Goal: Task Accomplishment & Management: Use online tool/utility

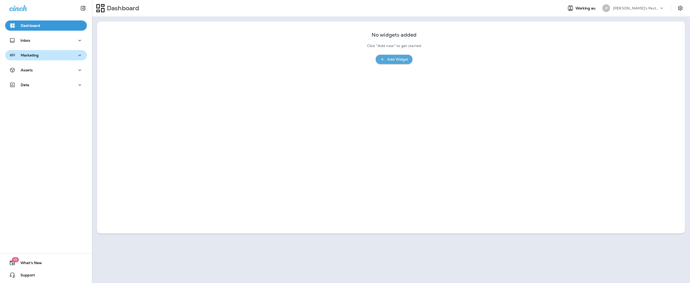
click at [31, 55] on p "Marketing" at bounding box center [30, 55] width 18 height 4
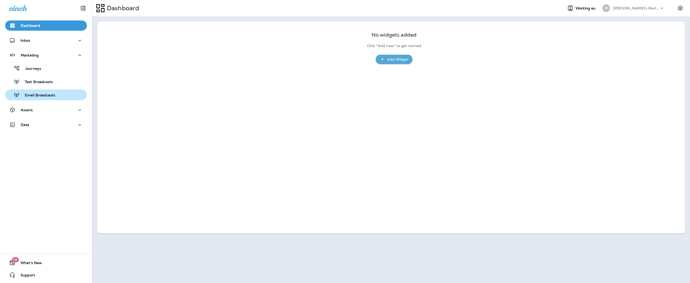
click at [45, 94] on p "Email Broadcasts" at bounding box center [38, 95] width 36 height 5
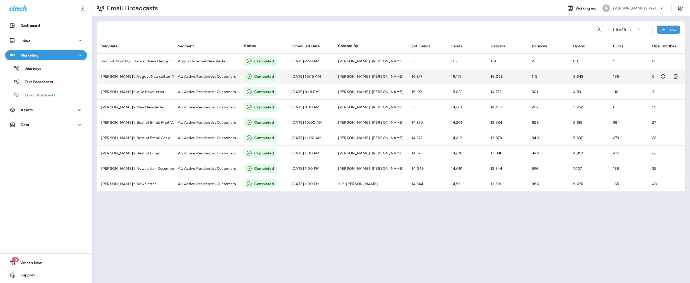
click at [139, 73] on td "Joshua's August Newsletter *New Design" at bounding box center [135, 76] width 77 height 15
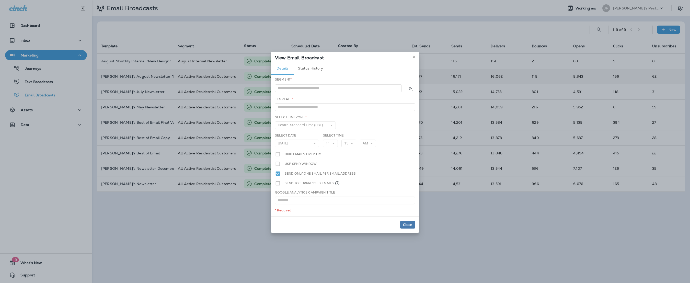
type input "**********"
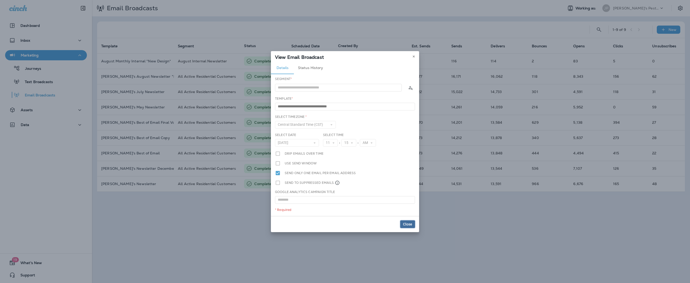
click at [409, 224] on span "Close" at bounding box center [407, 224] width 9 height 4
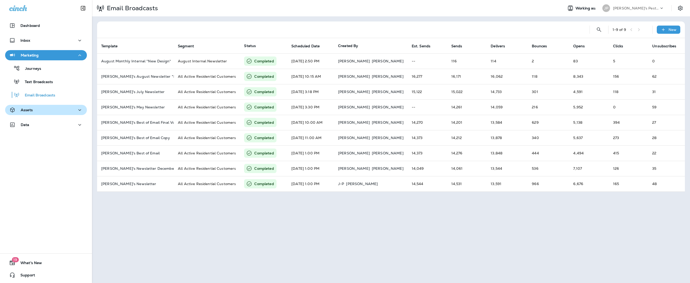
click at [29, 109] on p "Assets" at bounding box center [27, 110] width 12 height 4
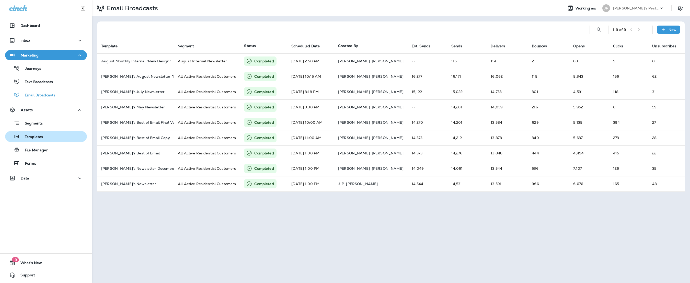
click at [37, 133] on div "Templates" at bounding box center [25, 137] width 36 height 8
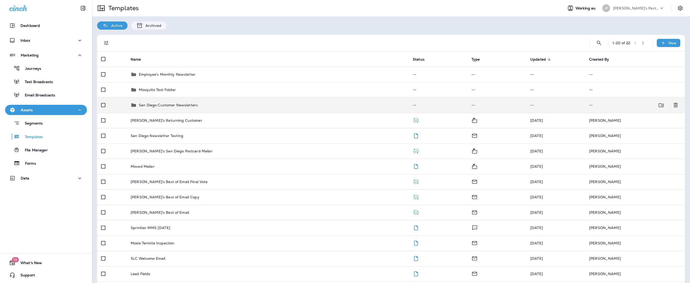
click at [159, 104] on p "San Diego Customer Newsletters" at bounding box center [168, 105] width 59 height 4
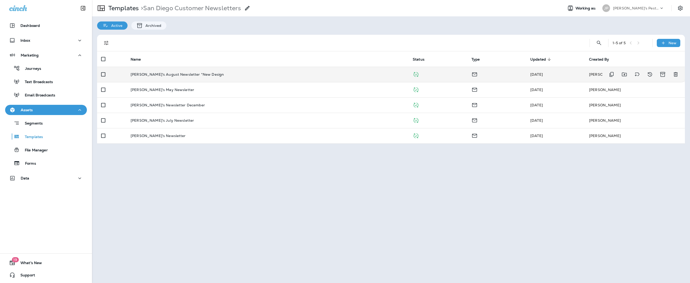
click at [175, 72] on p "Joshua's August Newsletter *New Design" at bounding box center [177, 74] width 93 height 4
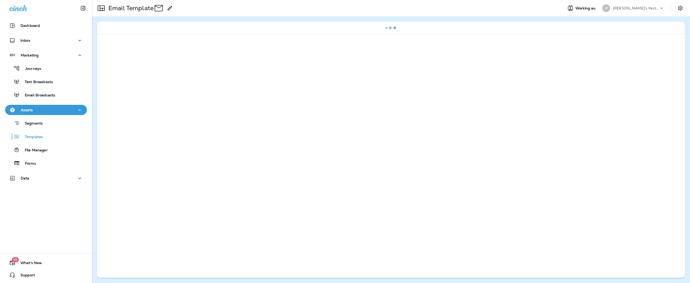
click at [175, 72] on div at bounding box center [391, 156] width 588 height 244
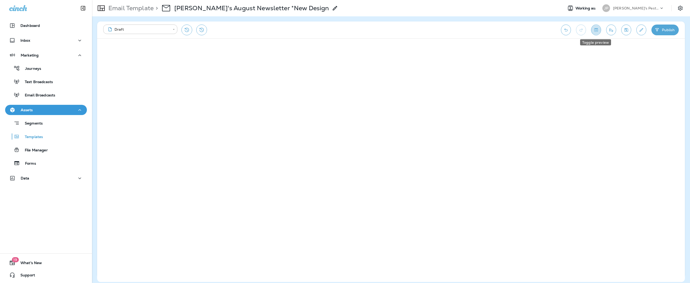
click at [594, 29] on icon "Toggle preview" at bounding box center [596, 29] width 5 height 5
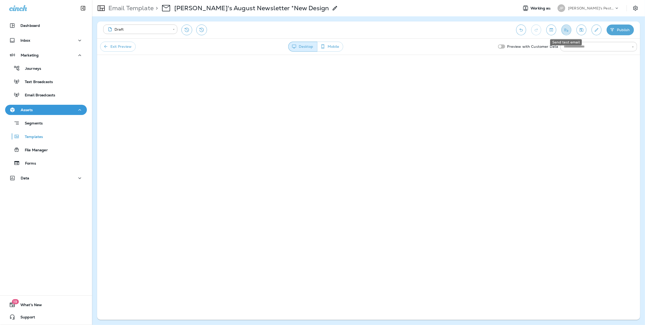
click at [567, 30] on icon "Send test email" at bounding box center [567, 29] width 4 height 3
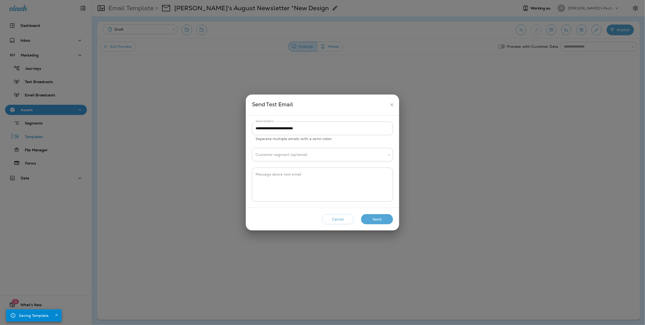
click at [392, 104] on icon "close" at bounding box center [391, 104] width 5 height 5
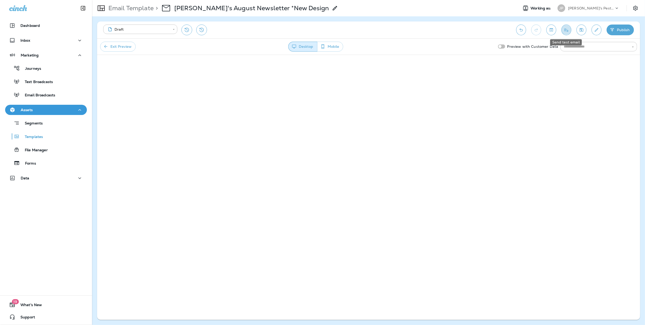
click at [566, 31] on icon "Send test email" at bounding box center [566, 29] width 5 height 5
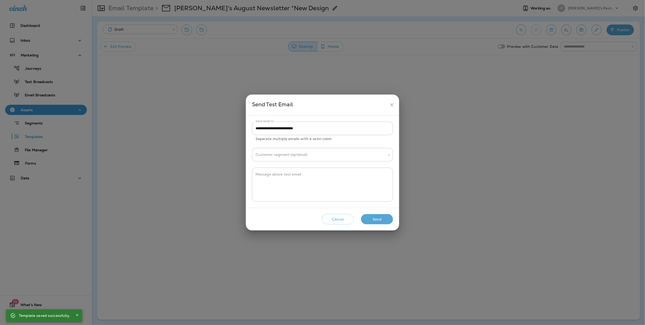
click at [384, 219] on button "Send" at bounding box center [377, 219] width 32 height 10
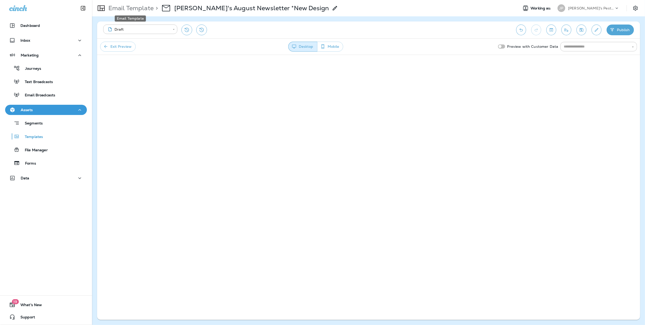
click at [136, 8] on p "Email Template" at bounding box center [129, 8] width 47 height 8
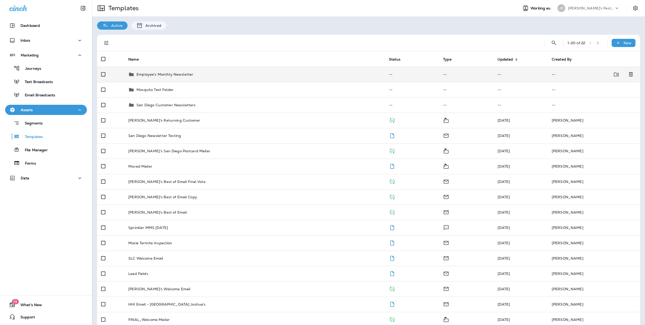
click at [160, 73] on p "Employee's Monthly Newsletter" at bounding box center [165, 74] width 57 height 4
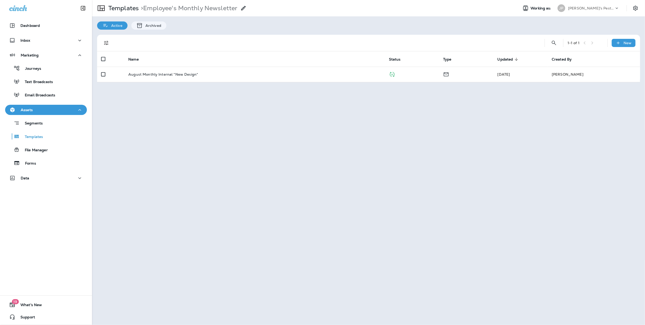
click at [160, 73] on p "August Monthly Internal *New Design*" at bounding box center [163, 74] width 70 height 4
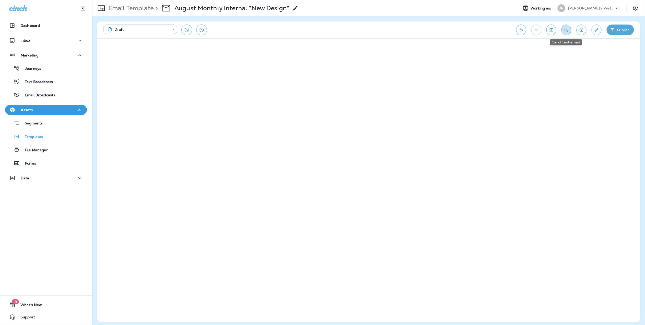
click at [566, 30] on icon "Send test email" at bounding box center [566, 29] width 5 height 5
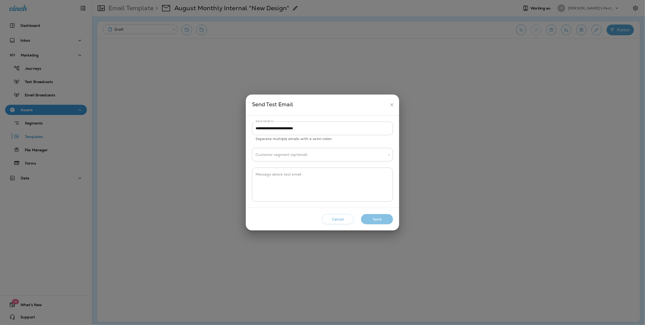
click at [380, 218] on button "Send" at bounding box center [377, 219] width 32 height 10
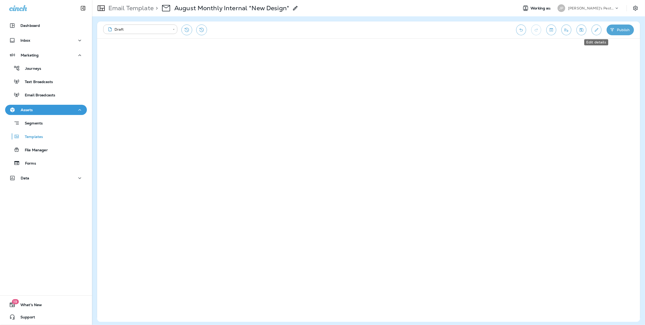
click at [596, 32] on icon "Edit details" at bounding box center [596, 29] width 5 height 5
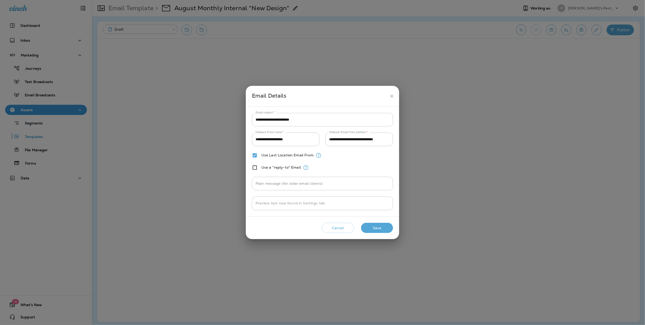
click at [393, 95] on icon "close" at bounding box center [391, 96] width 3 height 3
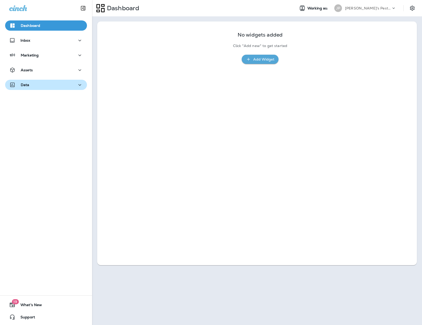
click at [25, 80] on button "Data" at bounding box center [46, 85] width 82 height 10
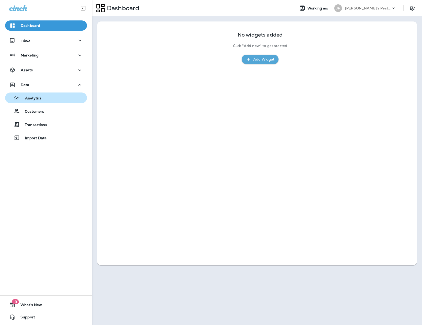
click at [32, 99] on p "Analytics" at bounding box center [30, 98] width 21 height 5
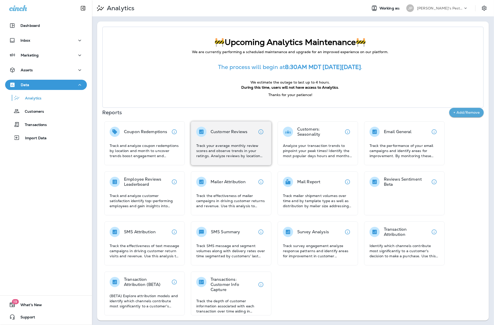
click at [224, 133] on p "Customer Reviews" at bounding box center [229, 131] width 37 height 5
